Goal: Information Seeking & Learning: Learn about a topic

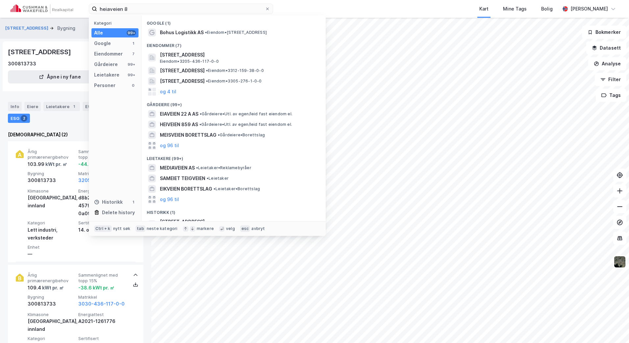
click at [75, 12] on div "heiaveien 8 Kategori Alle 99+ Google 1 Eiendommer 7 Gårdeiere 99+ Leietakere 99…" at bounding box center [314, 9] width 629 height 18
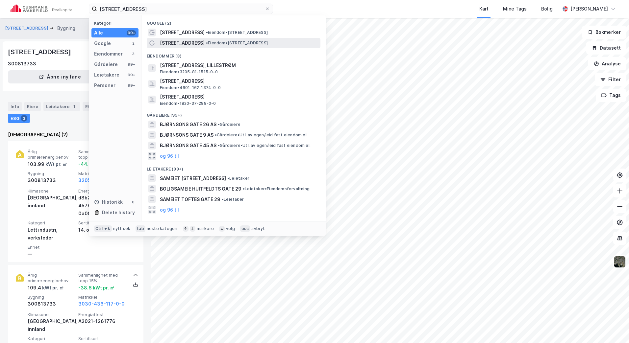
type input "[STREET_ADDRESS]"
click at [199, 39] on span "[STREET_ADDRESS]" at bounding box center [182, 43] width 45 height 8
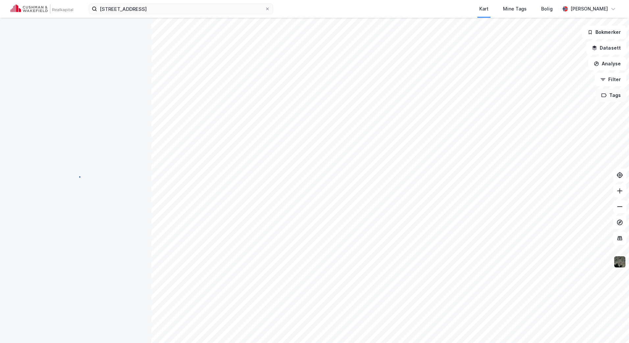
scroll to position [1, 0]
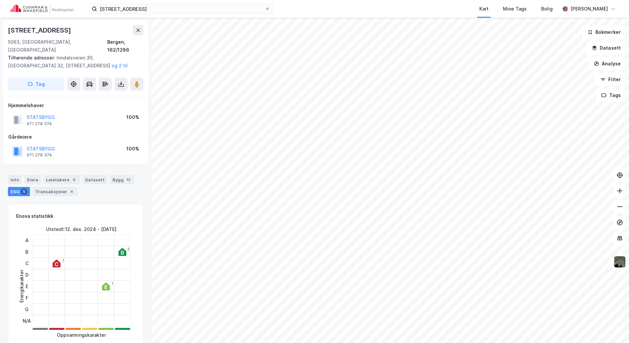
scroll to position [1, 0]
